Goal: Transaction & Acquisition: Purchase product/service

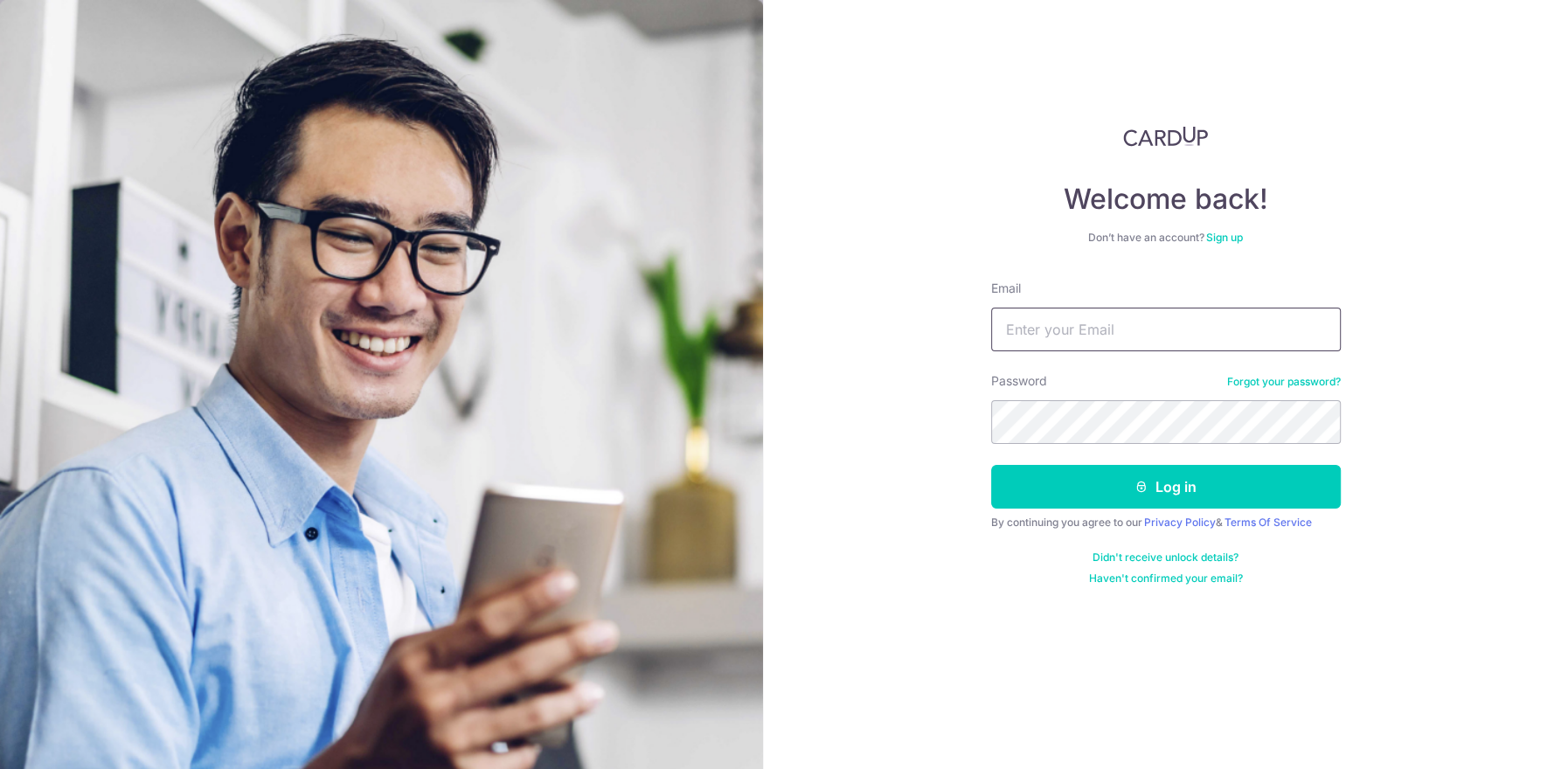
click at [1029, 335] on input "Email" at bounding box center [1165, 330] width 349 height 44
type input "paintherapeutics.sg@gmail.com"
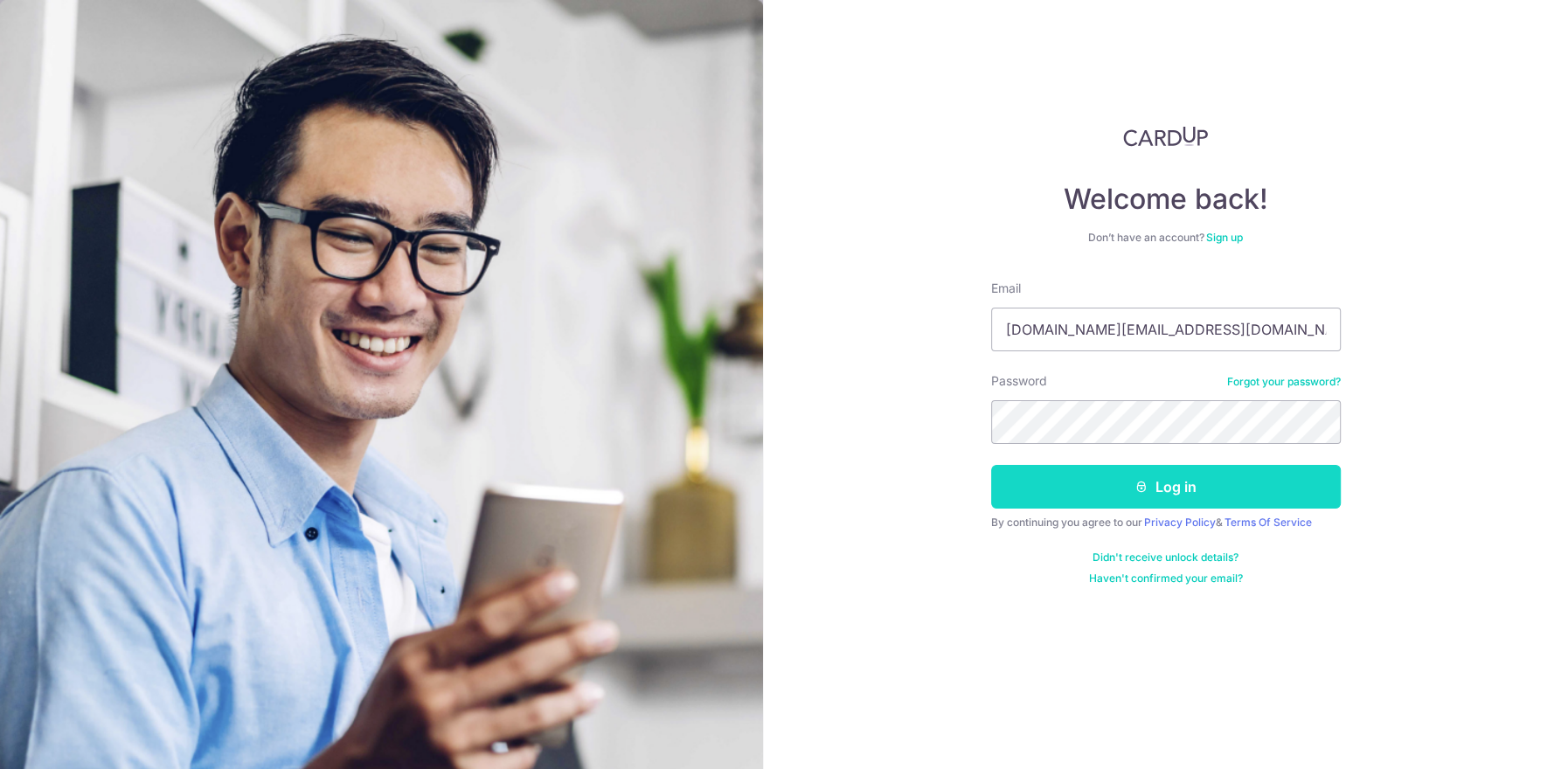
click at [1142, 487] on icon "submit" at bounding box center [1141, 486] width 14 height 14
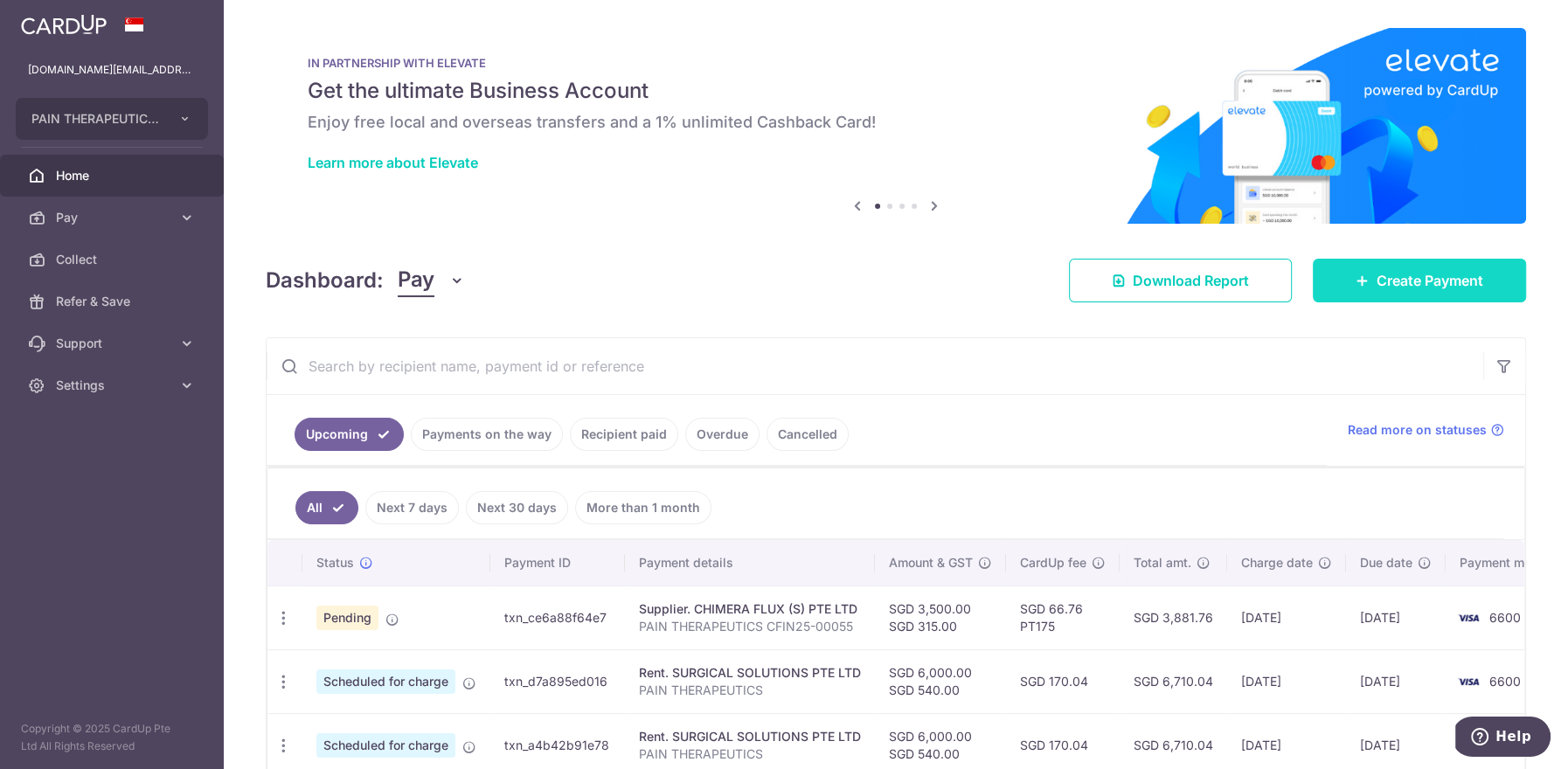
click at [1340, 292] on link "Create Payment" at bounding box center [1419, 280] width 213 height 44
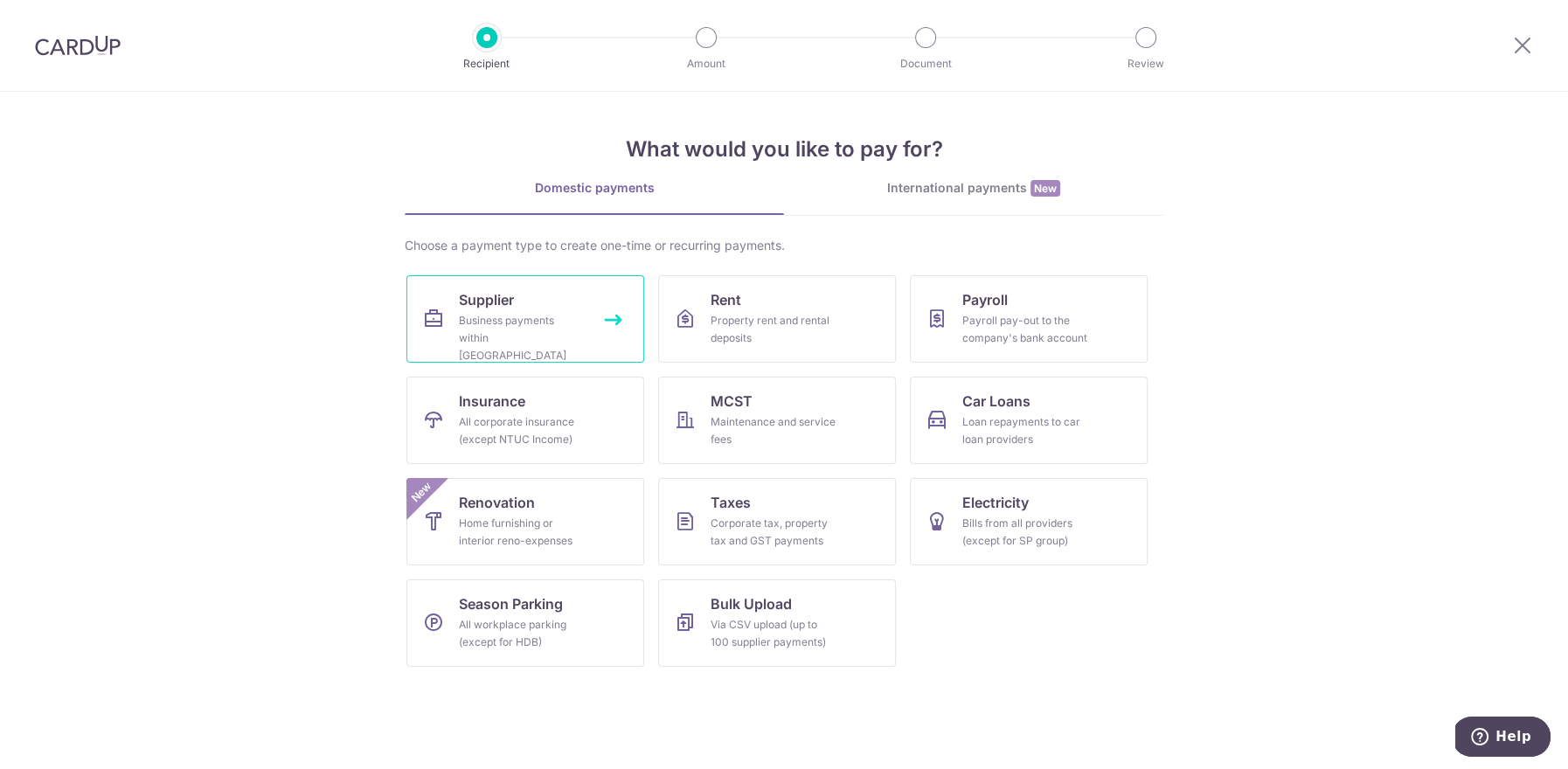
click at [558, 293] on link "Supplier Business payments within Singapore" at bounding box center [525, 319] width 238 height 87
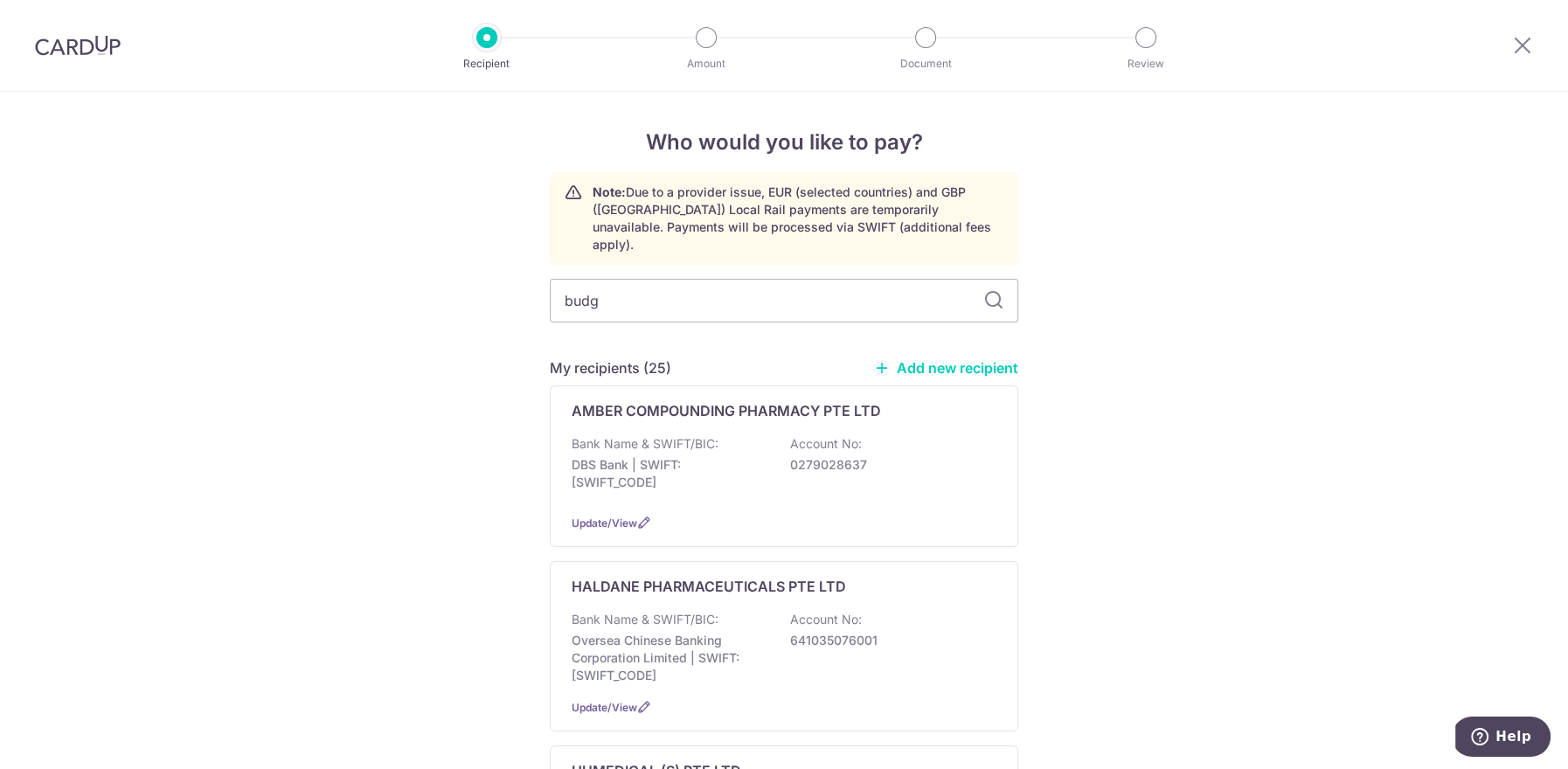
type input "budge"
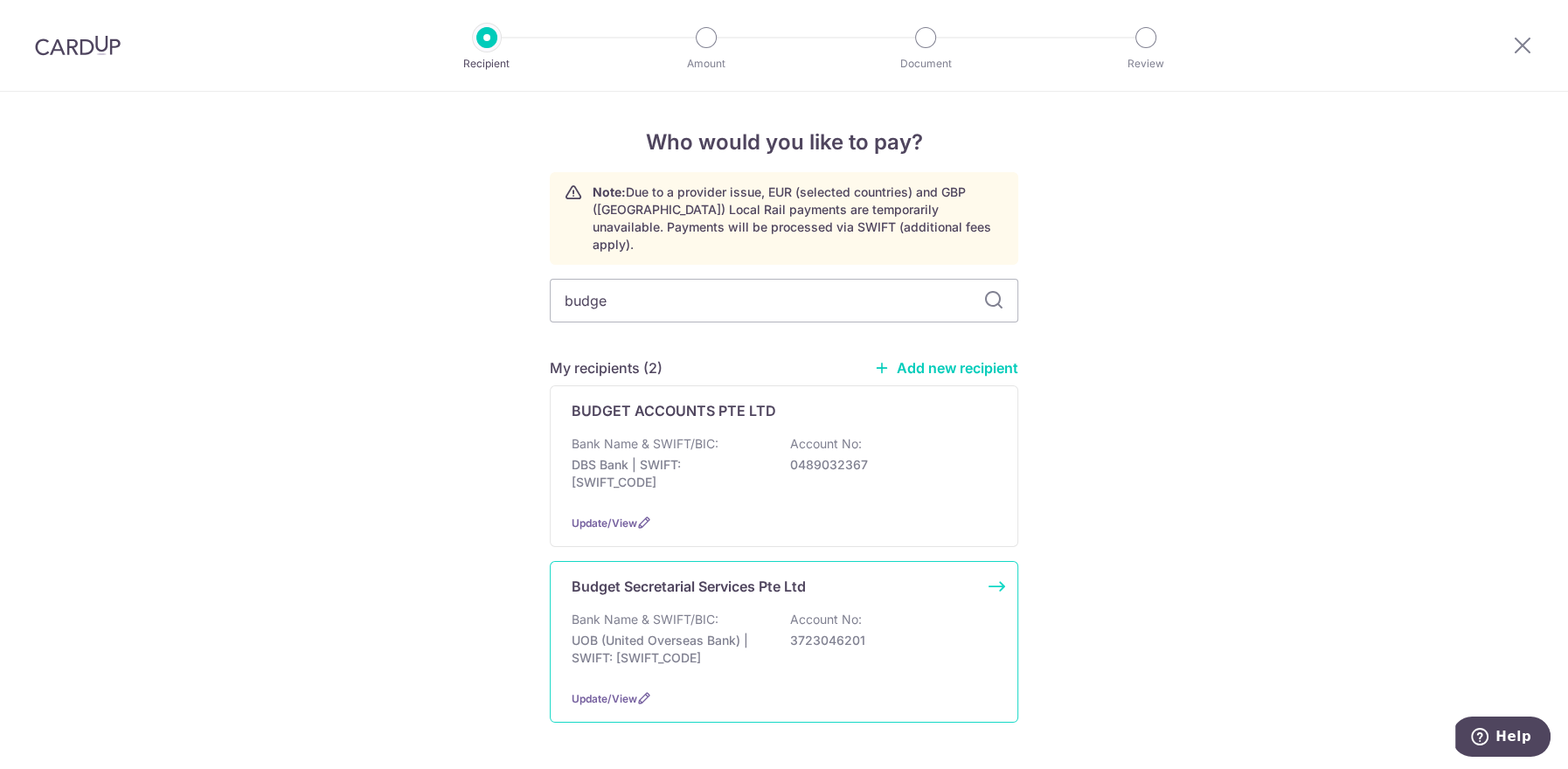
click at [710, 576] on p "Budget Secretarial Services Pte Ltd" at bounding box center [688, 586] width 234 height 21
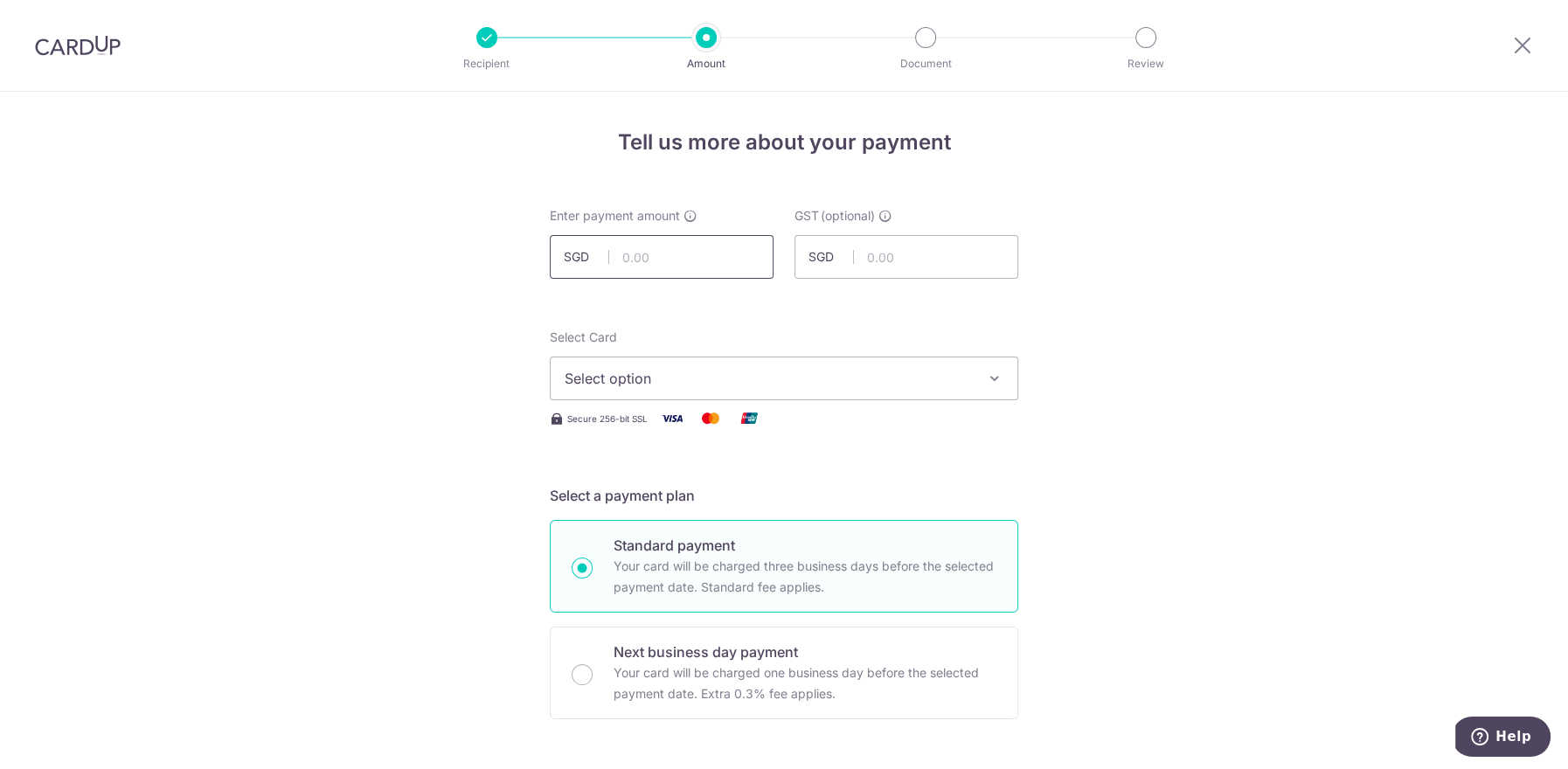
click at [634, 251] on input "text" at bounding box center [661, 257] width 223 height 44
type input "860.00"
click at [755, 347] on div "Select Card Select option Add credit card Your Cards **** 6600" at bounding box center [784, 365] width 469 height 72
click at [753, 379] on span "Select option" at bounding box center [767, 378] width 407 height 21
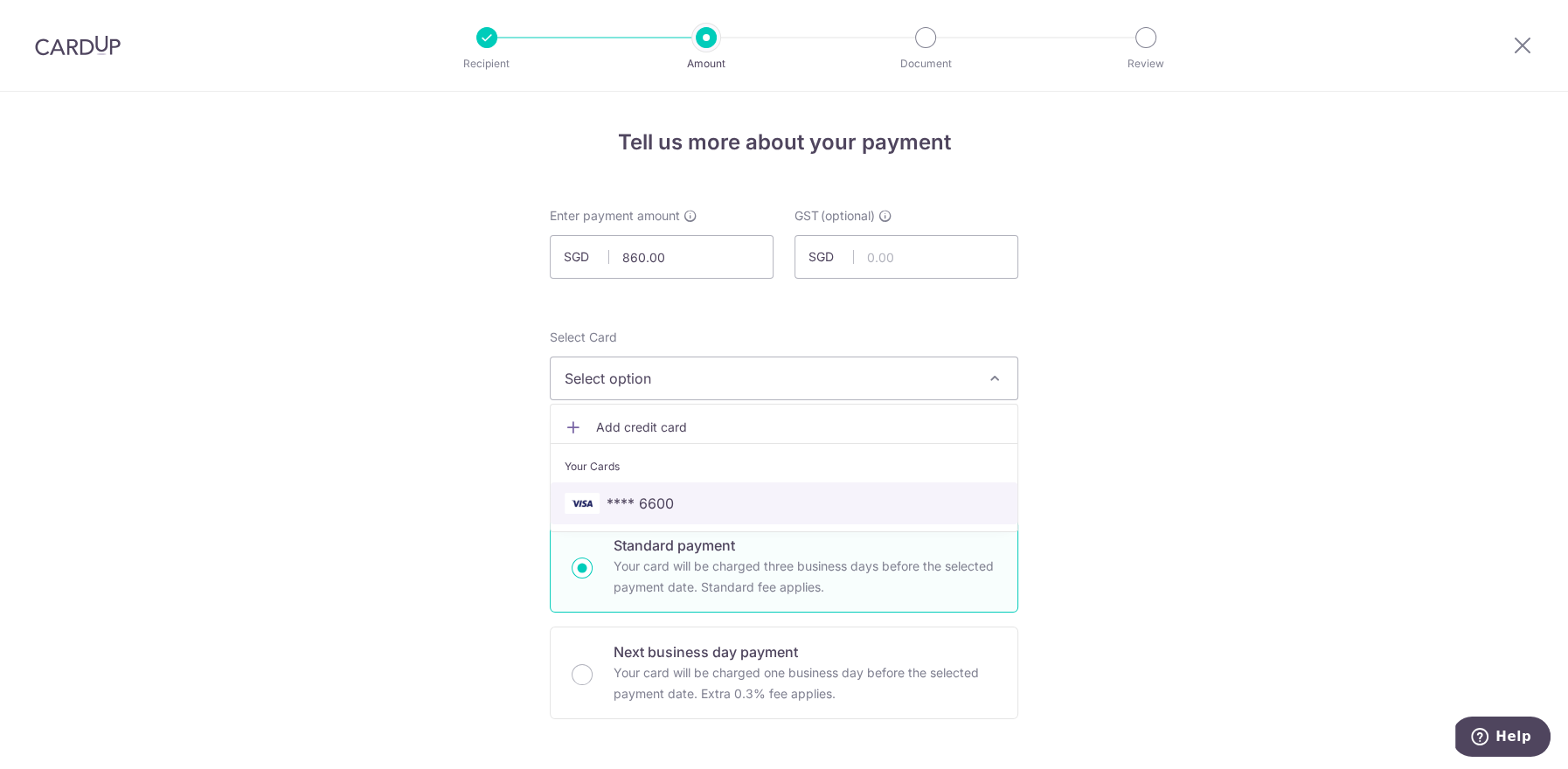
click at [724, 495] on span "**** 6600" at bounding box center [783, 503] width 438 height 21
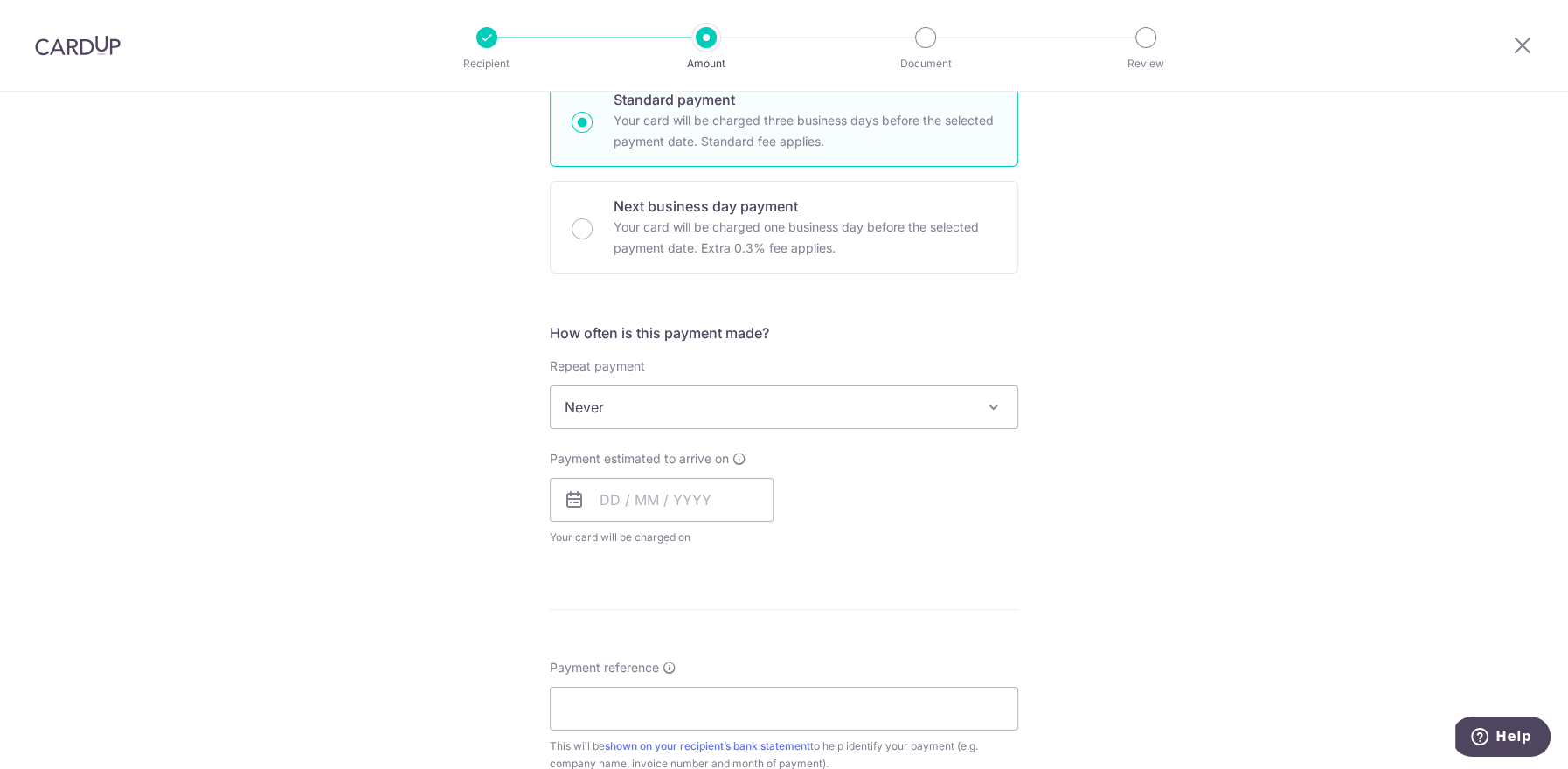
scroll to position [570, 0]
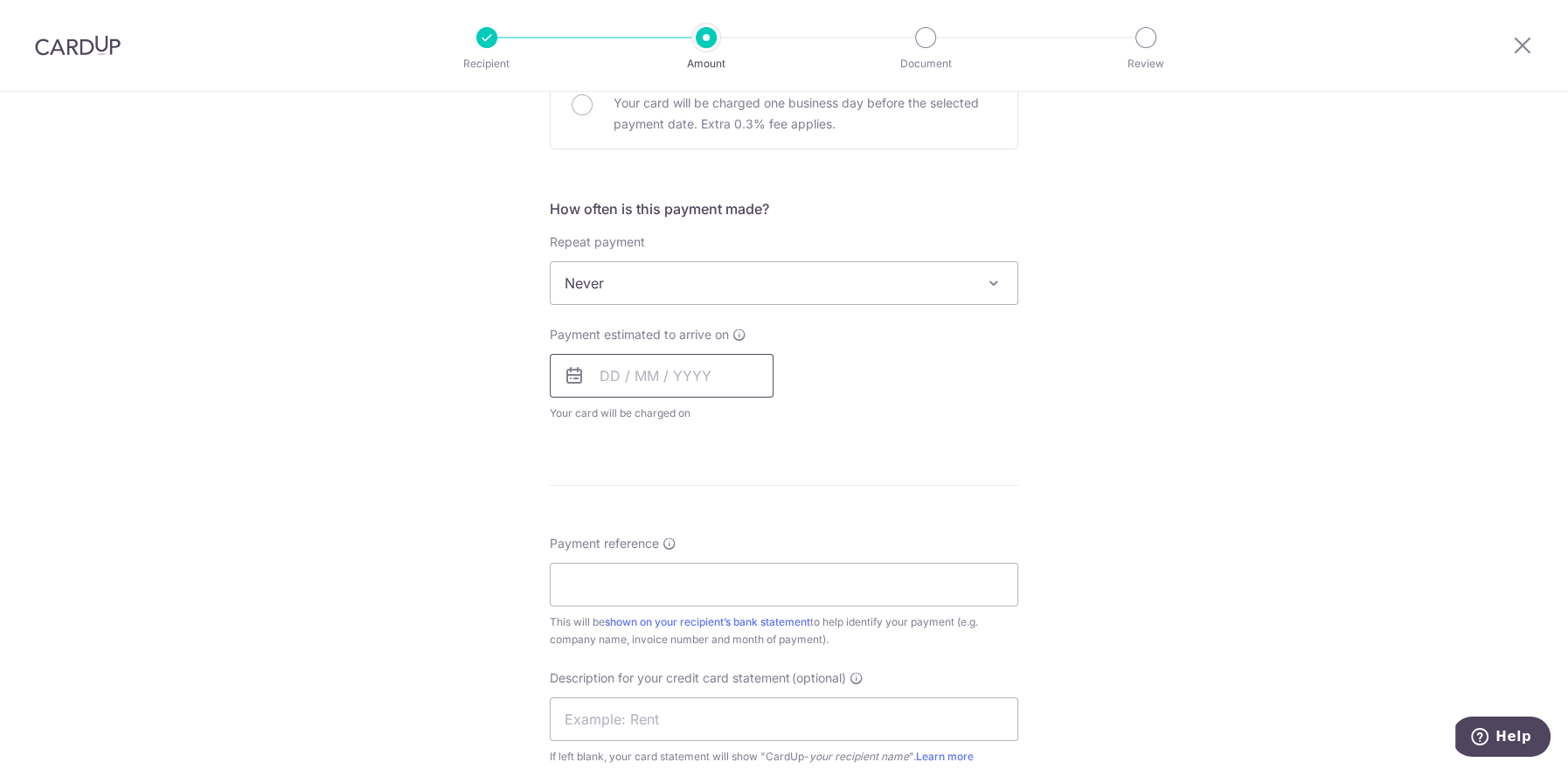
click at [621, 368] on input "text" at bounding box center [661, 376] width 223 height 44
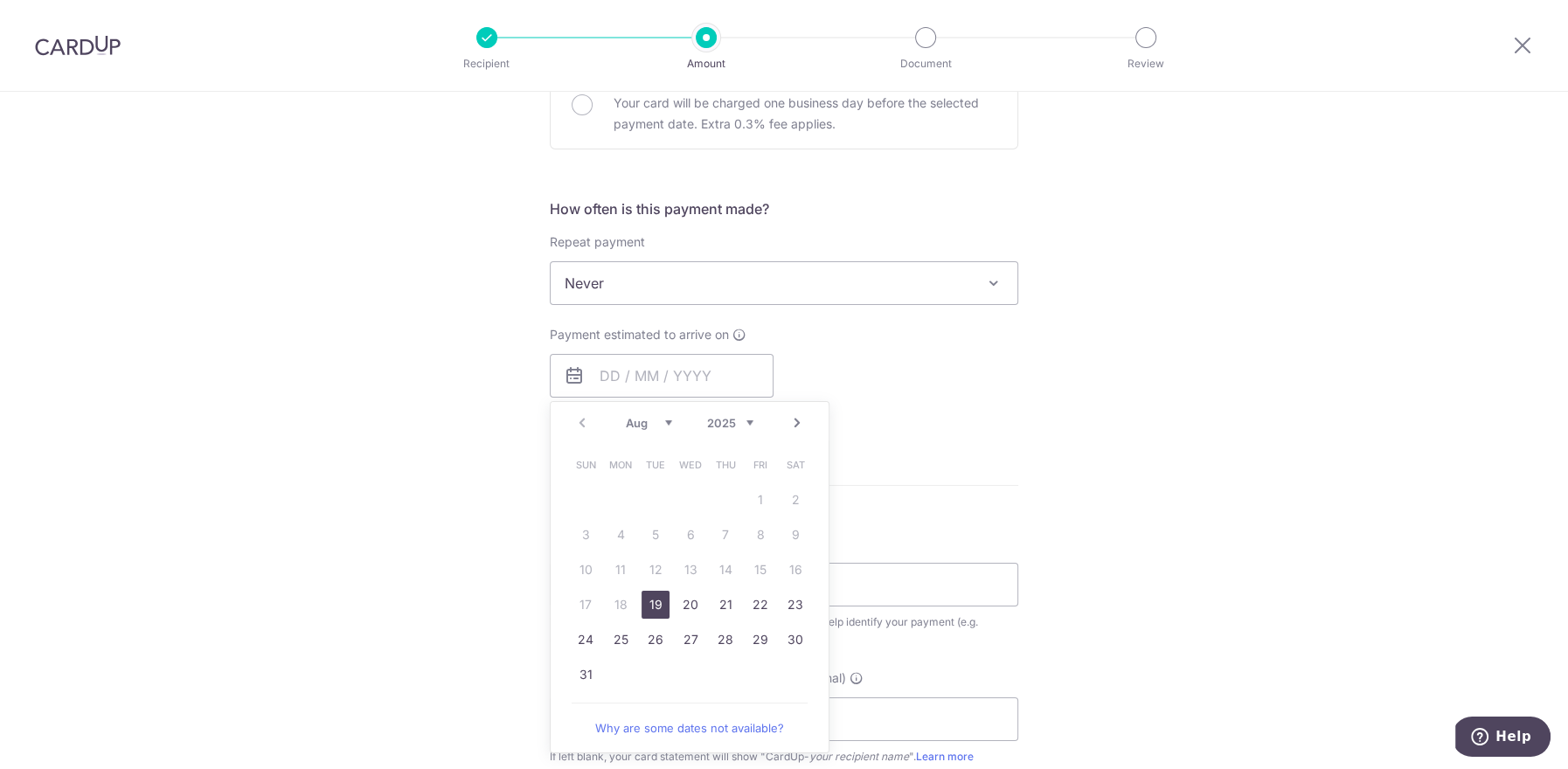
click at [656, 602] on link "19" at bounding box center [655, 605] width 28 height 28
type input "19/08/2025"
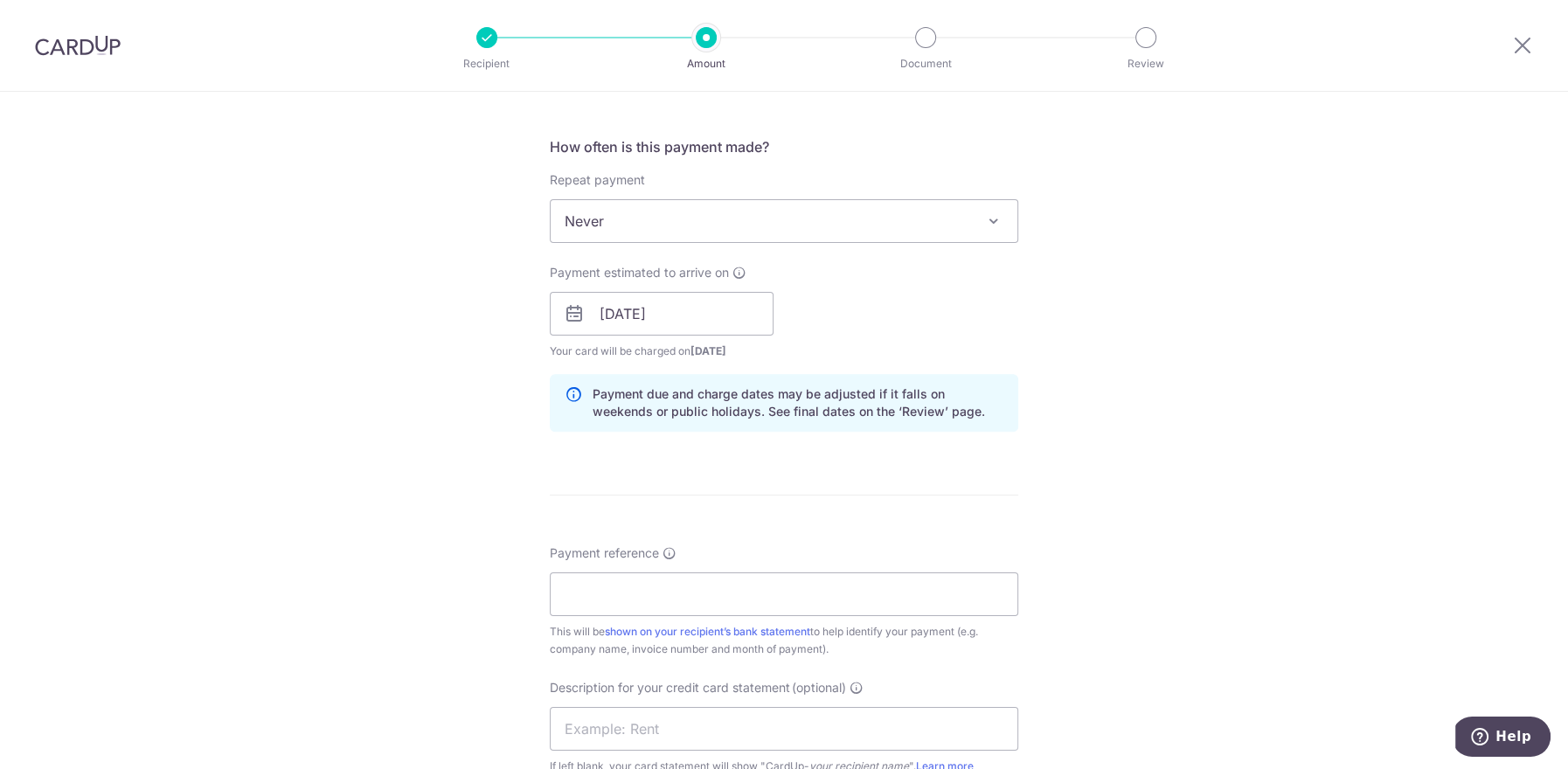
scroll to position [638, 0]
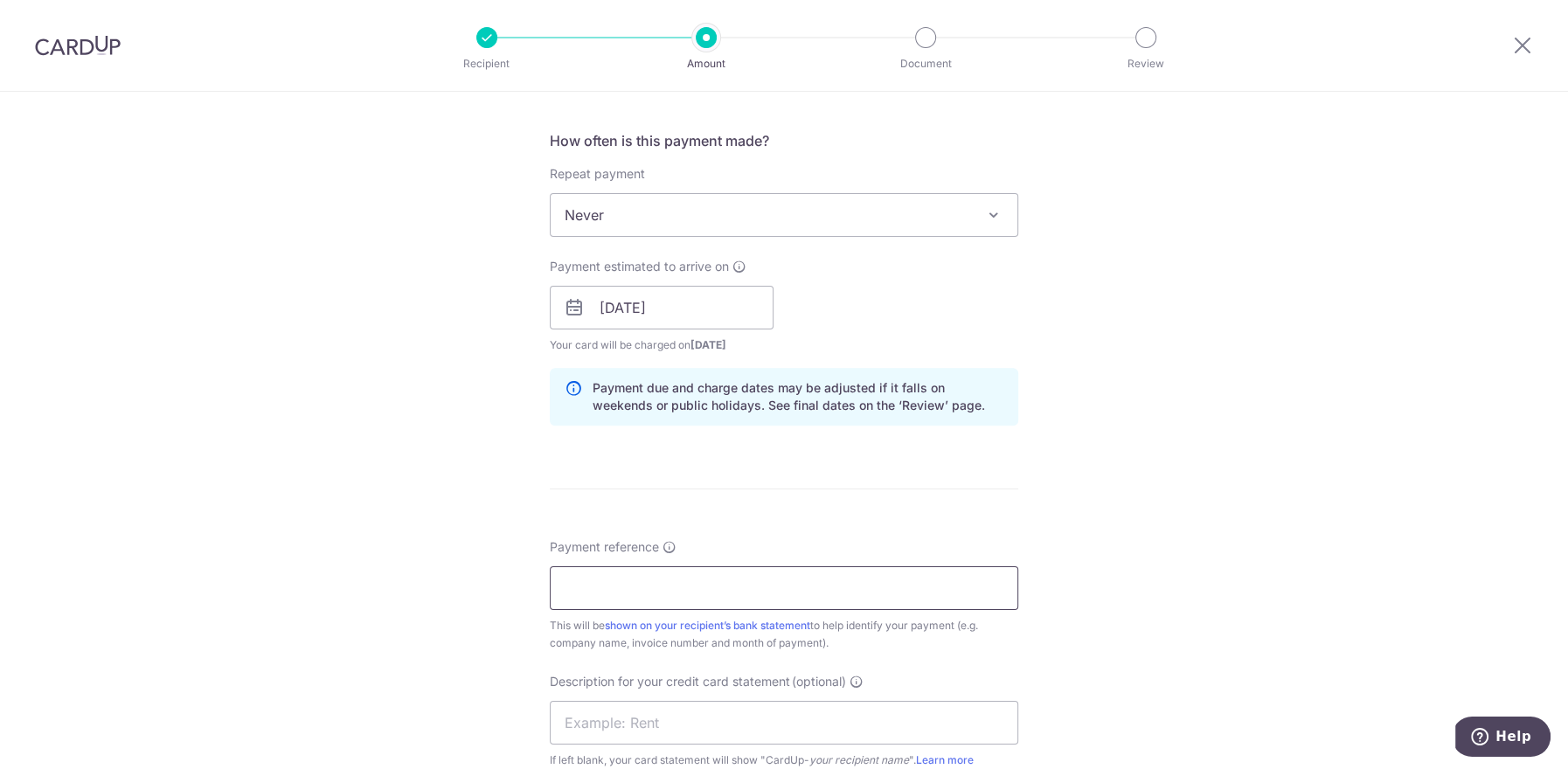
click at [653, 578] on input "Payment reference" at bounding box center [784, 588] width 469 height 44
type input "p"
paste input "BSS-6525"
type input "PAIN THERAPEUTICS [MEDICAL_DATA]-6525"
click at [702, 719] on input "text" at bounding box center [784, 723] width 469 height 44
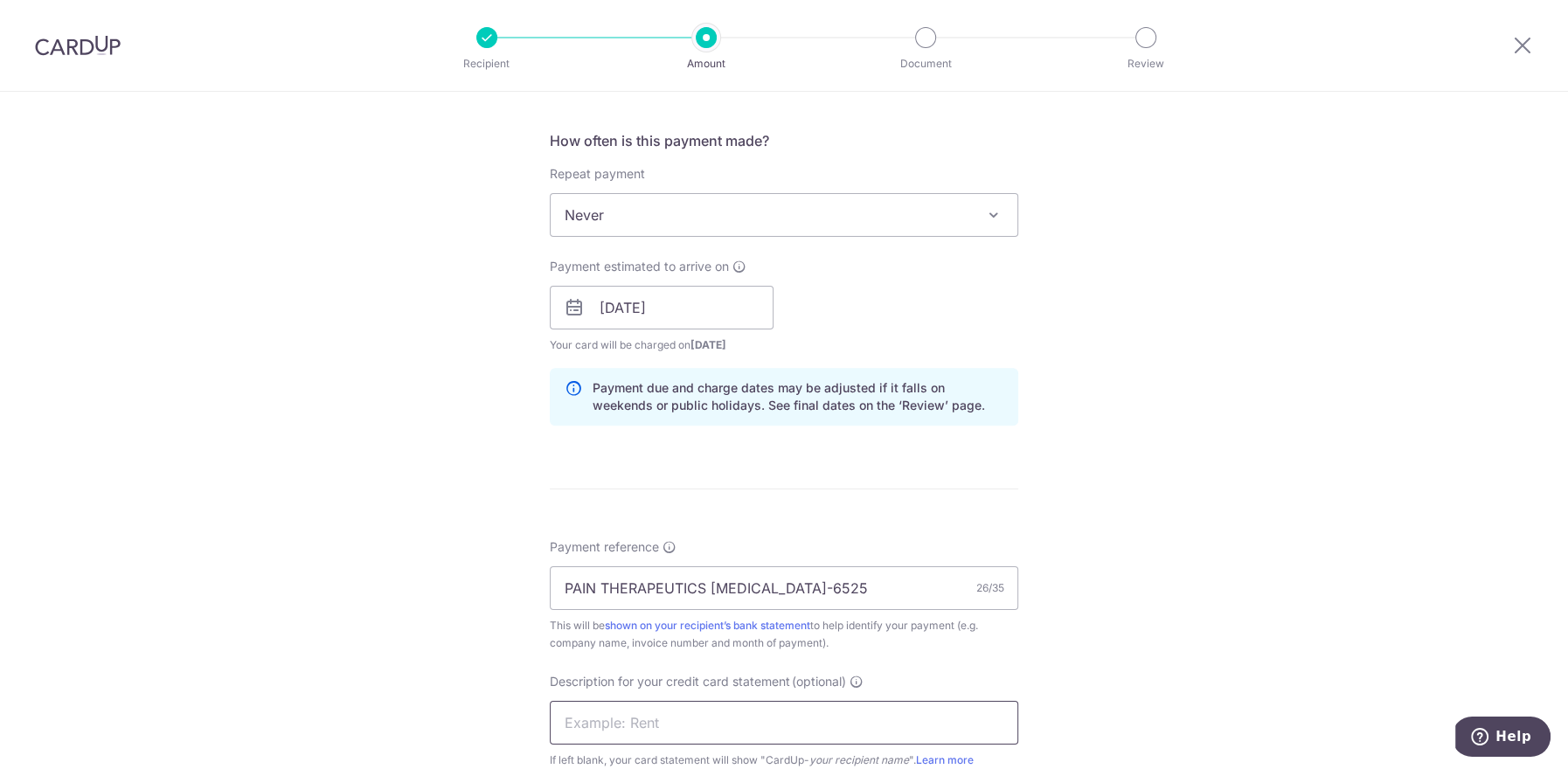
paste input "[MEDICAL_DATA]-6525"
click at [565, 718] on input "[MEDICAL_DATA]-6525" at bounding box center [784, 723] width 469 height 44
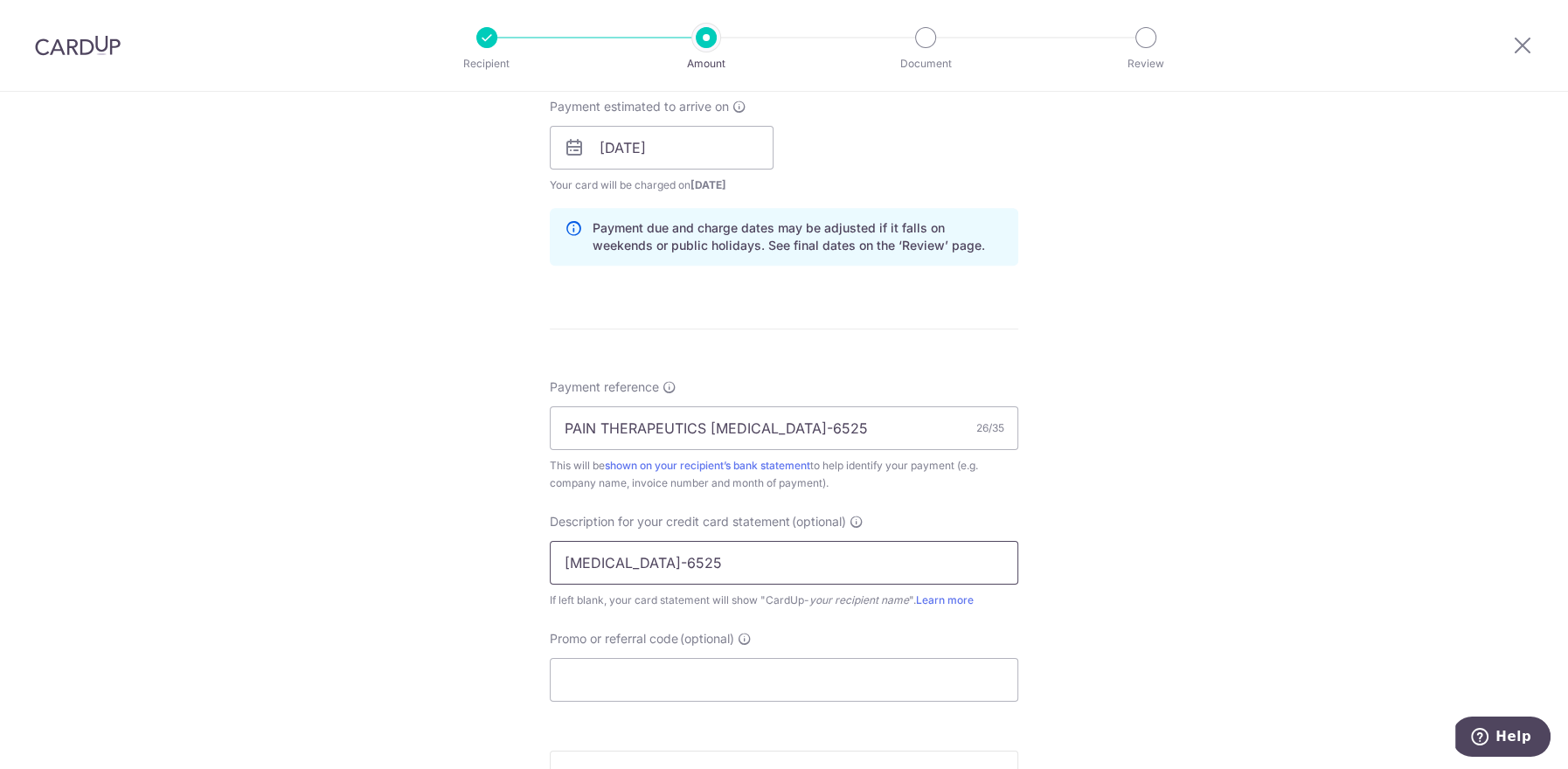
scroll to position [801, 0]
type input "[MEDICAL_DATA]-6525"
click at [633, 693] on input "Promo or referral code (optional)" at bounding box center [784, 676] width 469 height 44
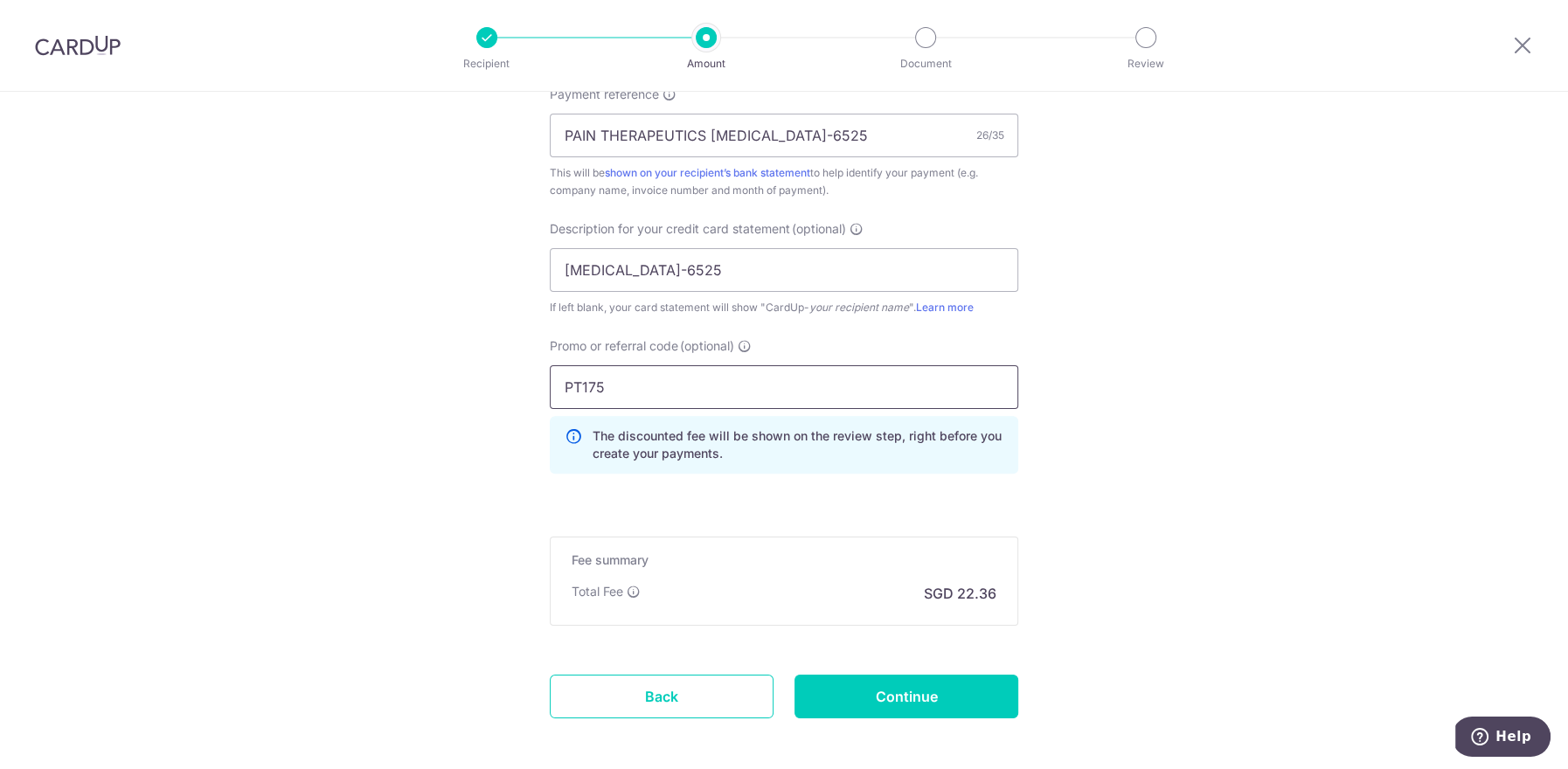
scroll to position [1098, 0]
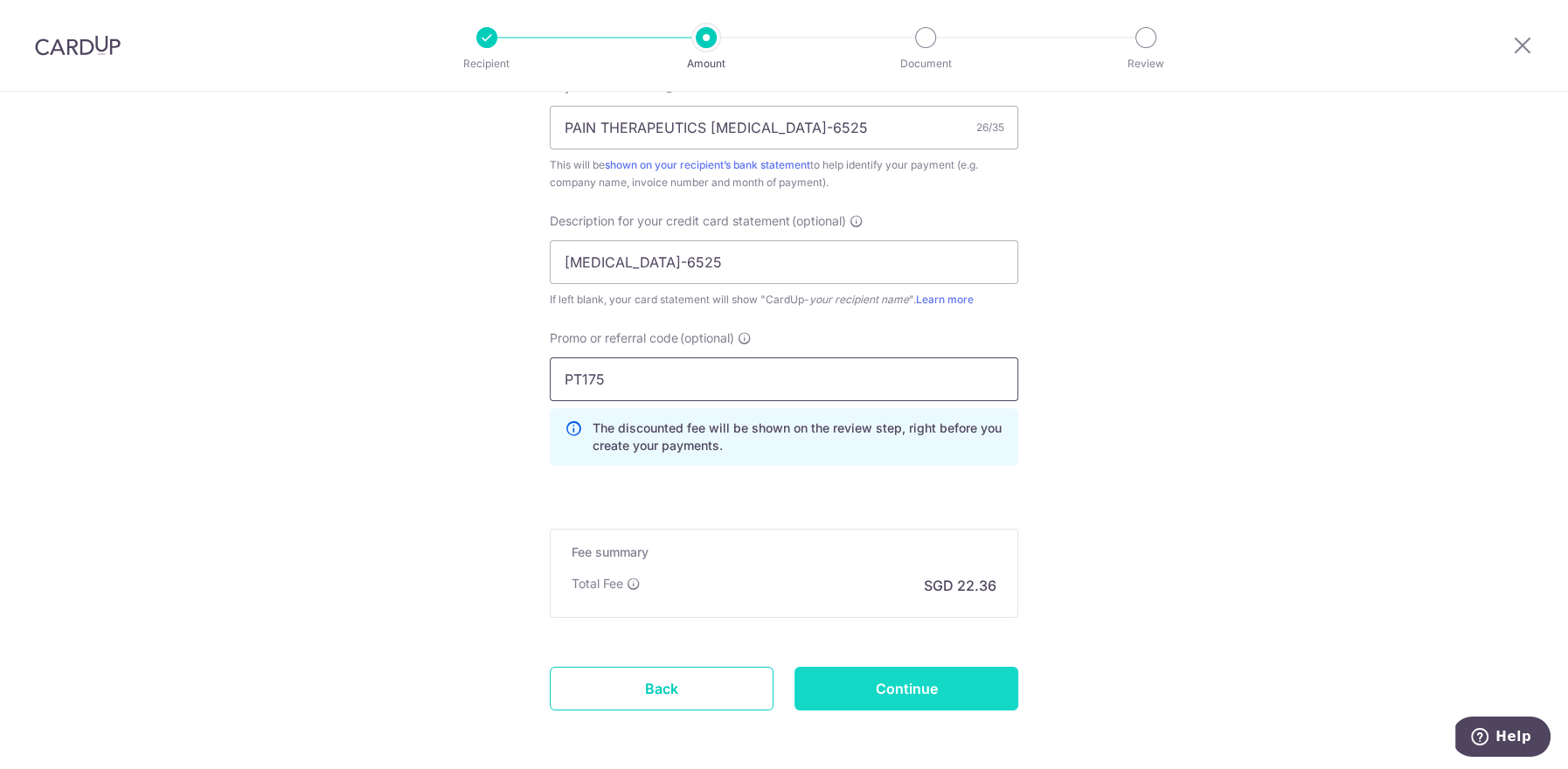
type input "PT175"
click at [888, 684] on input "Continue" at bounding box center [905, 688] width 223 height 44
type input "Create Schedule"
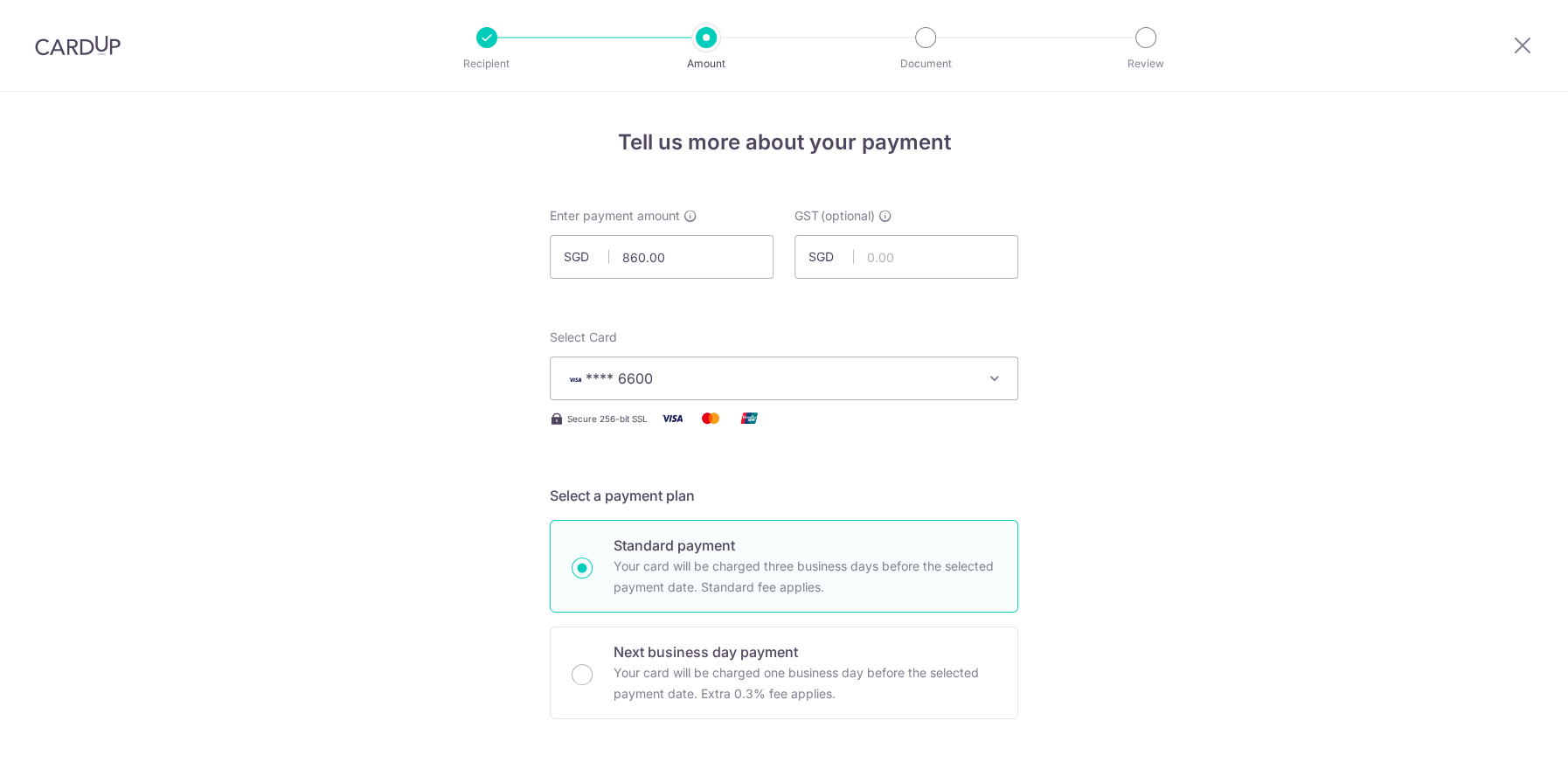
scroll to position [1189, 0]
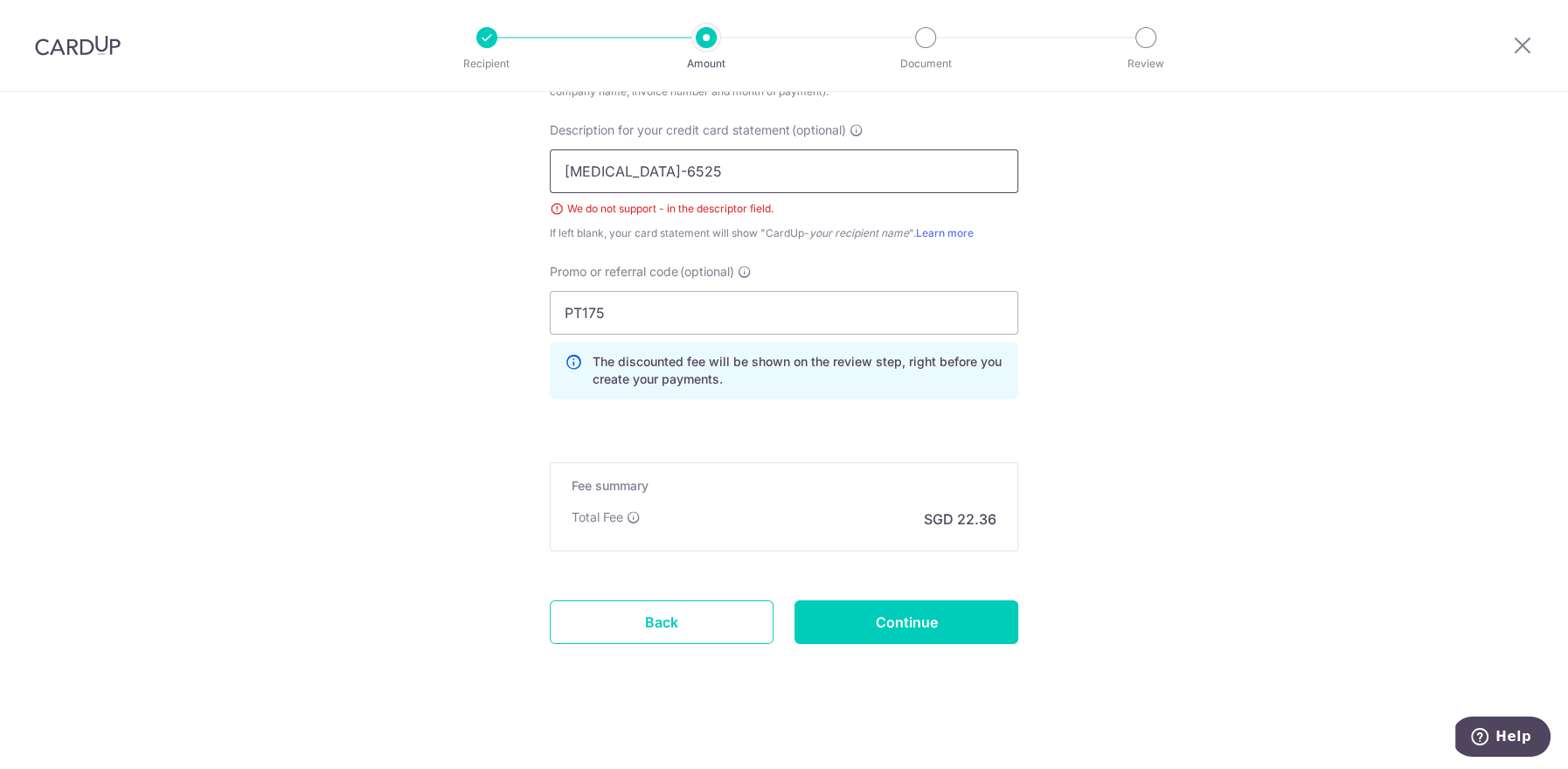
click at [600, 172] on input "[MEDICAL_DATA]-6525" at bounding box center [784, 172] width 469 height 44
click at [566, 165] on input "BSS6525" at bounding box center [784, 172] width 469 height 44
type input "BUDGET BSS6525"
click at [898, 605] on input "Continue" at bounding box center [905, 622] width 223 height 44
type input "Create Schedule"
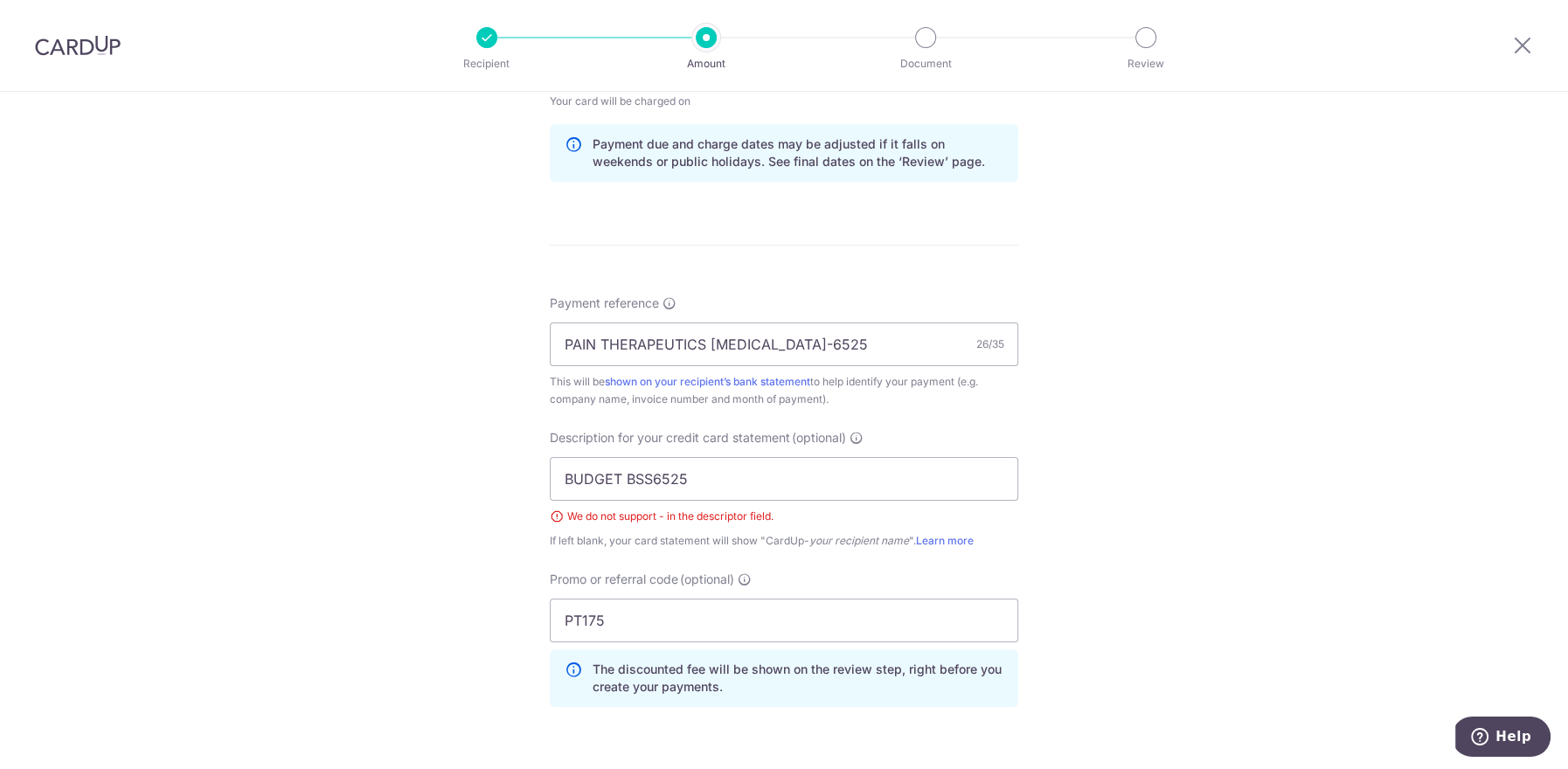
scroll to position [865, 0]
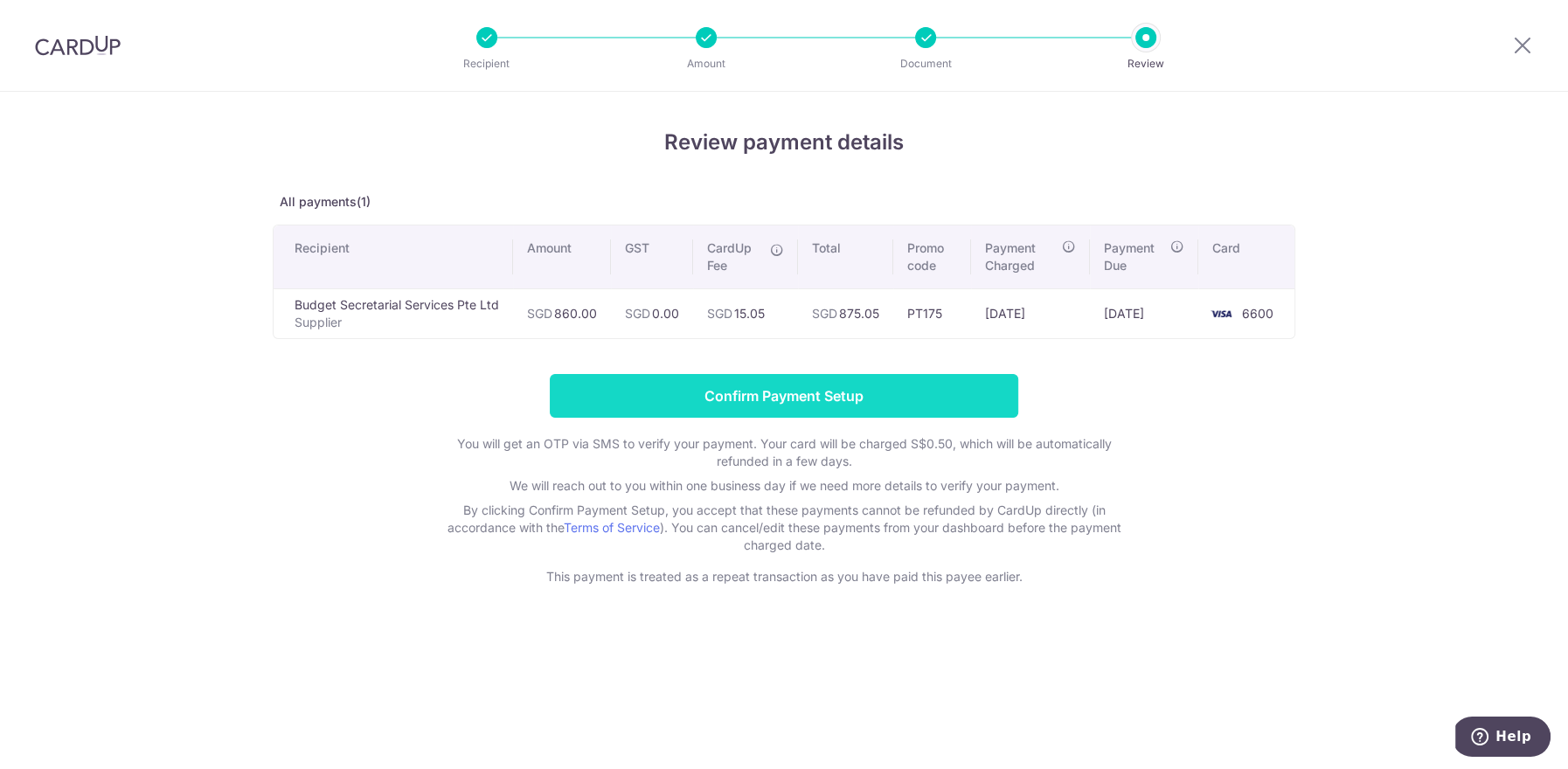
click at [782, 386] on input "Confirm Payment Setup" at bounding box center [784, 396] width 469 height 44
